Goal: Task Accomplishment & Management: Complete application form

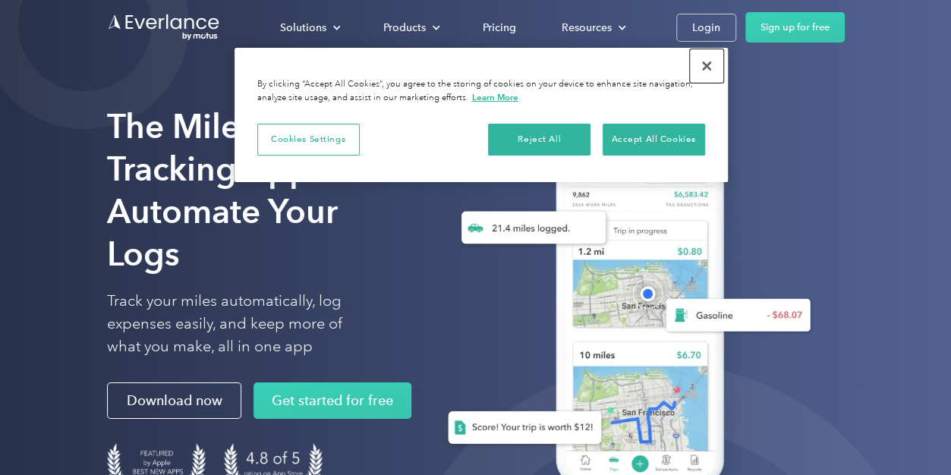
click at [709, 66] on button "Close" at bounding box center [706, 65] width 33 height 33
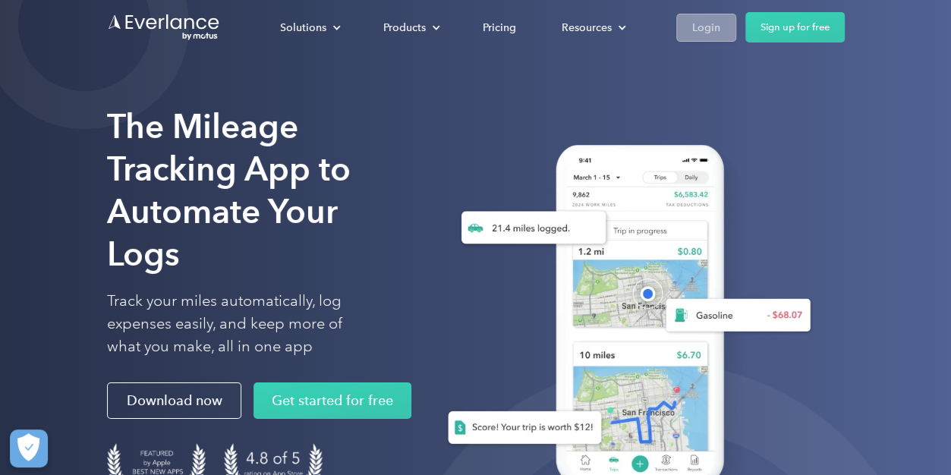
click at [701, 24] on div "Login" at bounding box center [706, 27] width 28 height 19
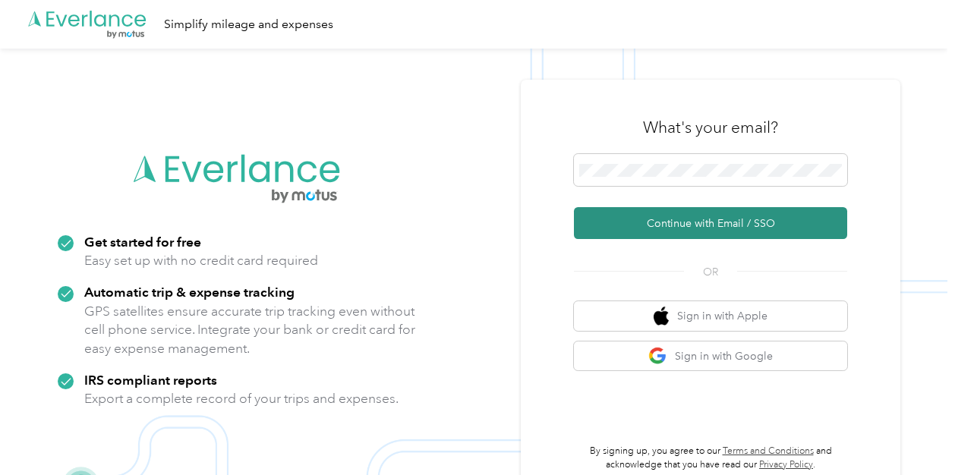
click at [680, 223] on button "Continue with Email / SSO" at bounding box center [710, 223] width 273 height 32
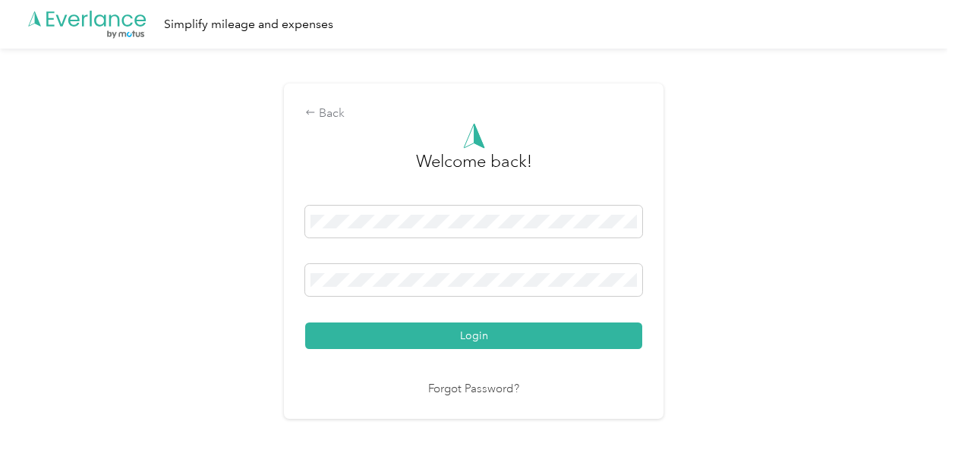
click at [305, 323] on button "Login" at bounding box center [473, 336] width 337 height 27
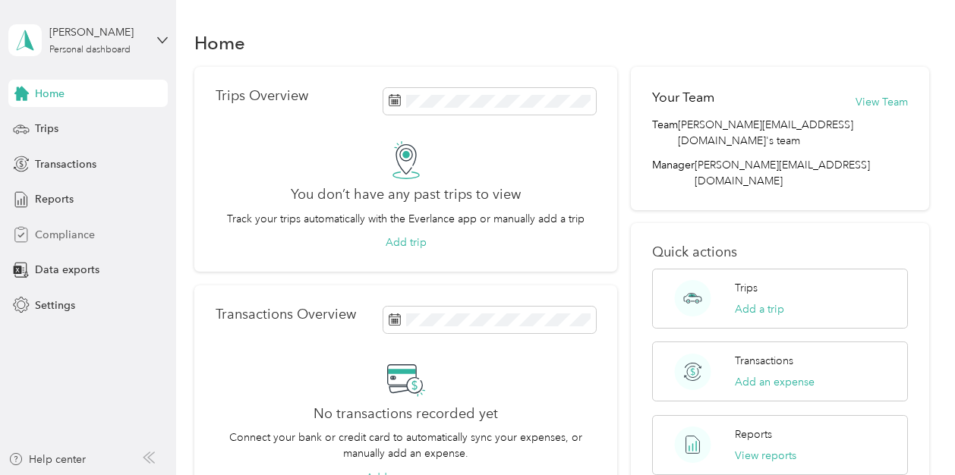
click at [77, 241] on span "Compliance" at bounding box center [65, 235] width 60 height 16
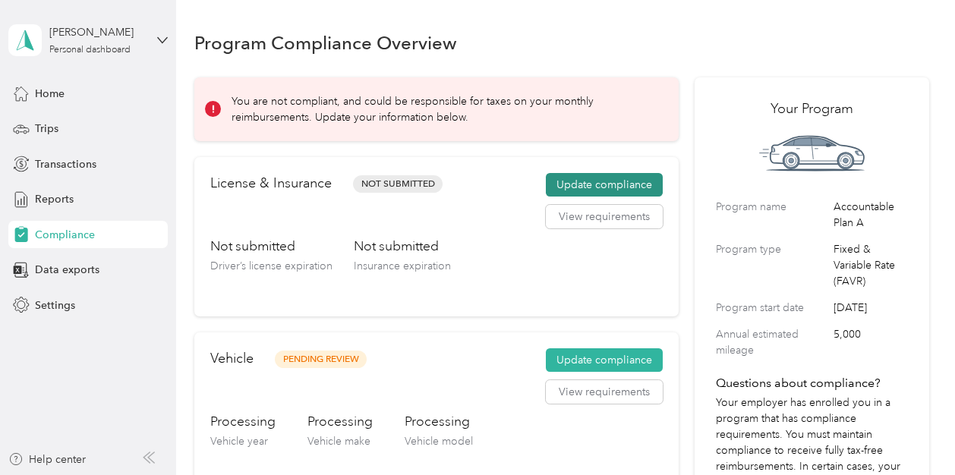
click at [613, 183] on button "Update compliance" at bounding box center [604, 185] width 117 height 24
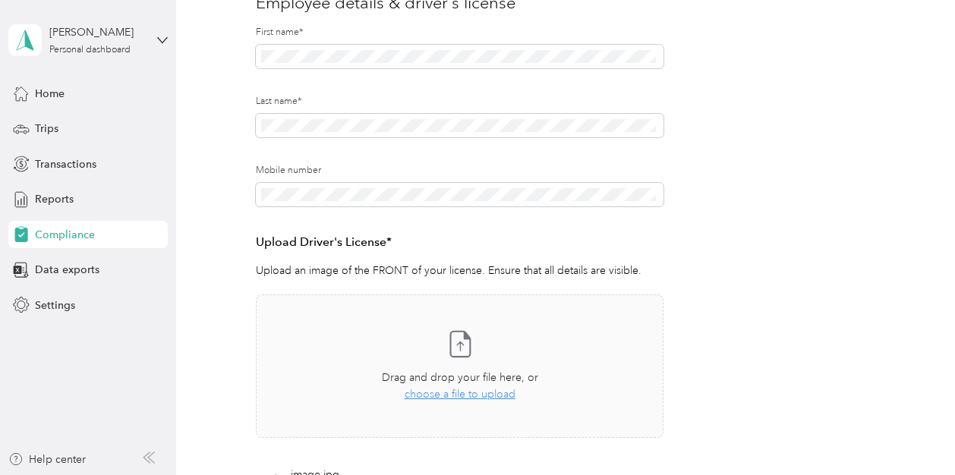
scroll to position [210, 0]
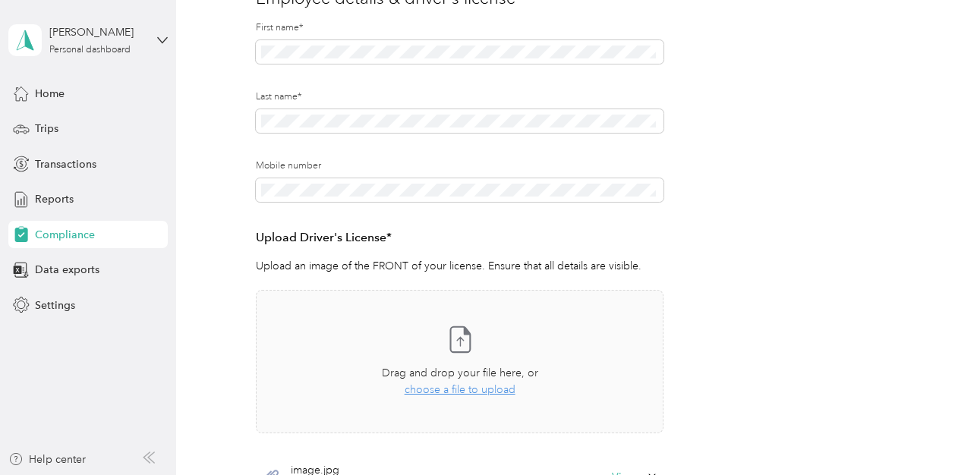
click at [746, 191] on form "Employee details & driver’s license License Insurance declaration Insurance Veh…" at bounding box center [562, 251] width 612 height 626
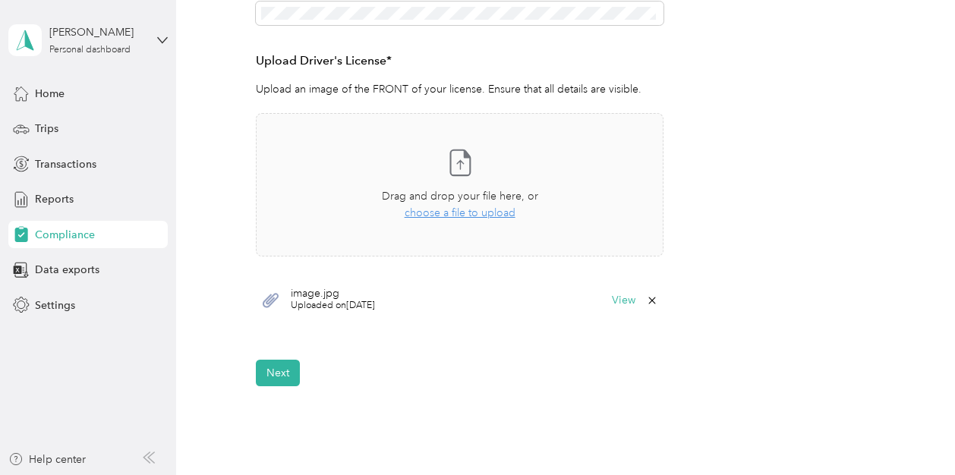
scroll to position [478, 0]
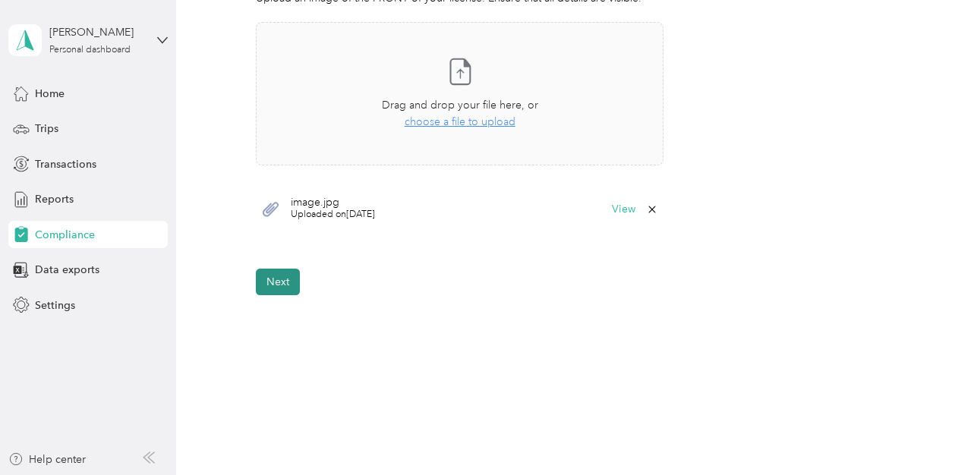
click at [271, 280] on button "Next" at bounding box center [278, 282] width 44 height 27
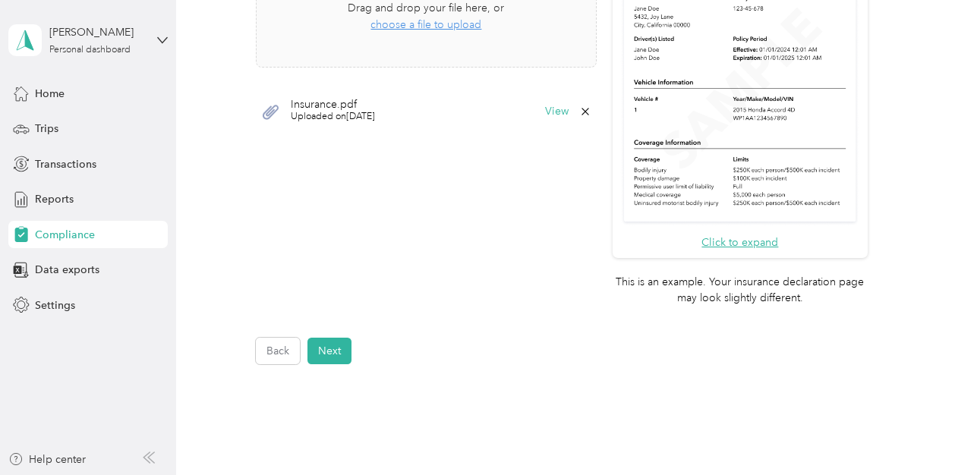
scroll to position [538, 0]
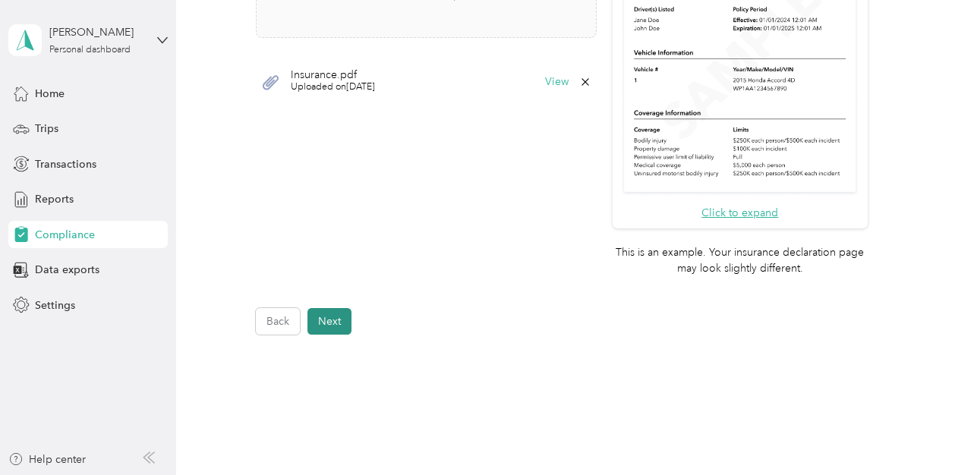
click at [327, 326] on button "Next" at bounding box center [330, 321] width 44 height 27
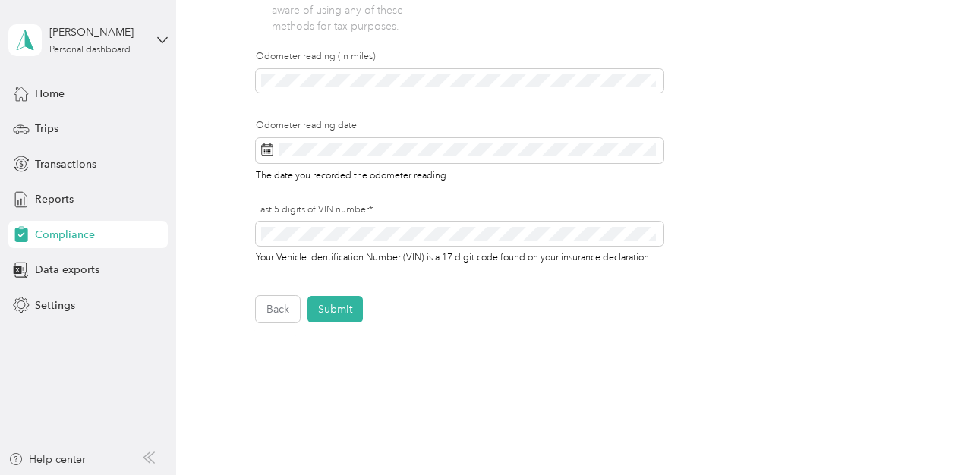
scroll to position [527, 0]
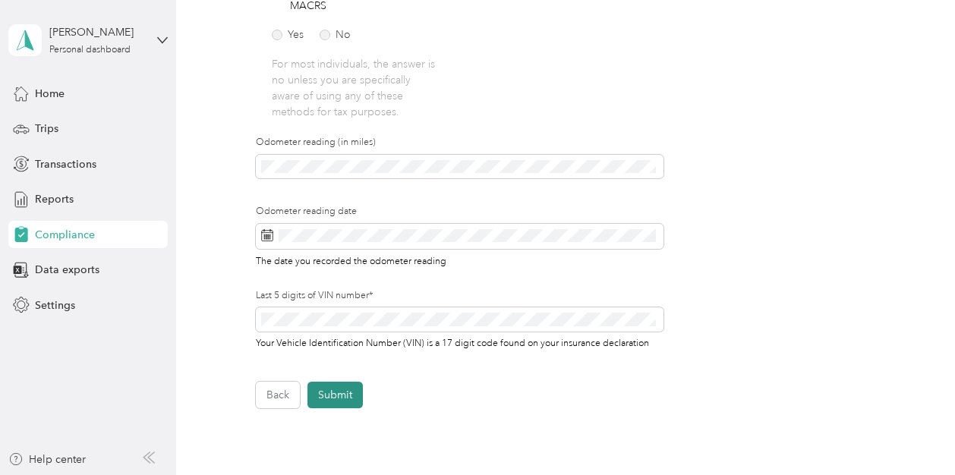
click at [349, 393] on button "Submit" at bounding box center [335, 395] width 55 height 27
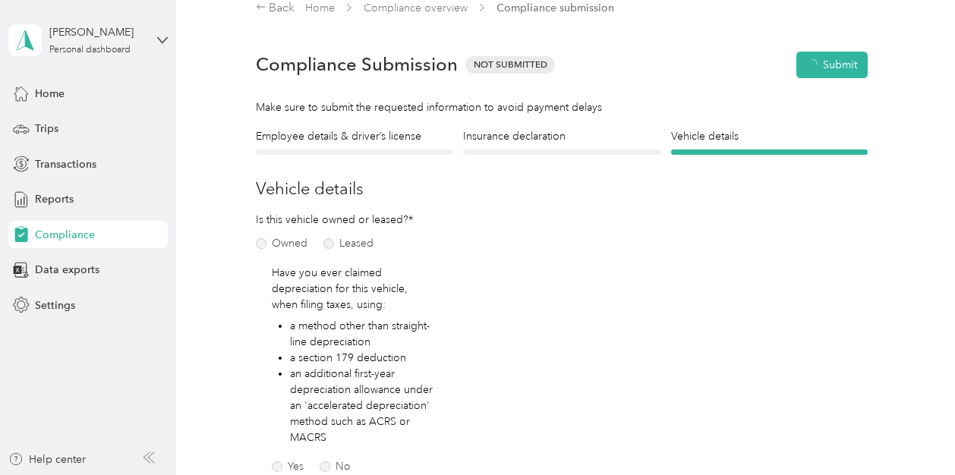
scroll to position [18, 0]
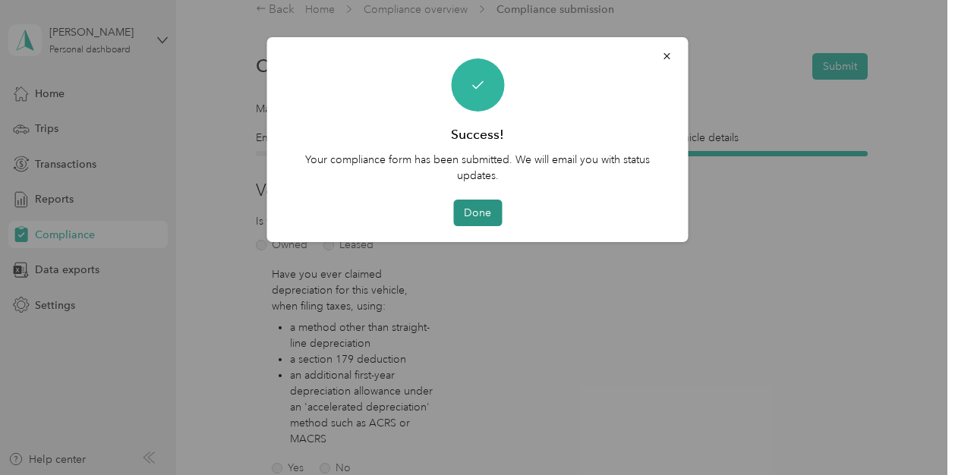
click at [477, 220] on button "Done" at bounding box center [477, 213] width 49 height 27
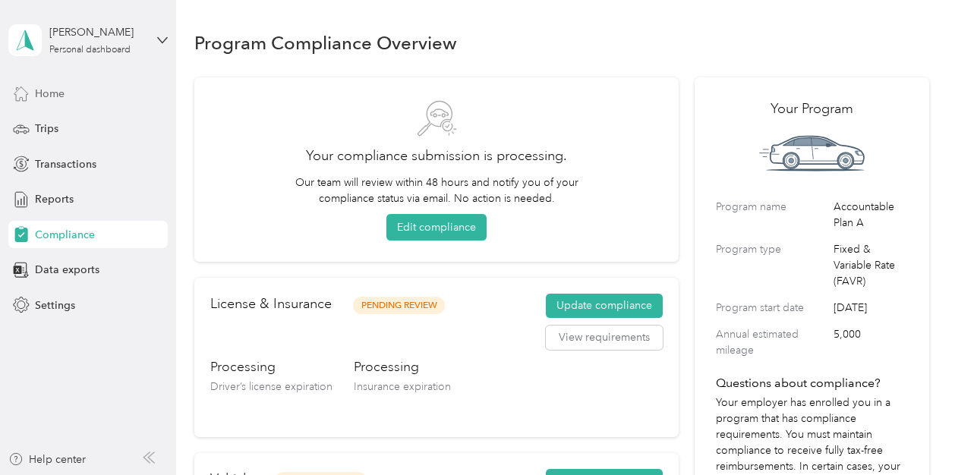
click at [60, 92] on span "Home" at bounding box center [50, 94] width 30 height 16
